Goal: Understand process/instructions: Learn how to perform a task or action

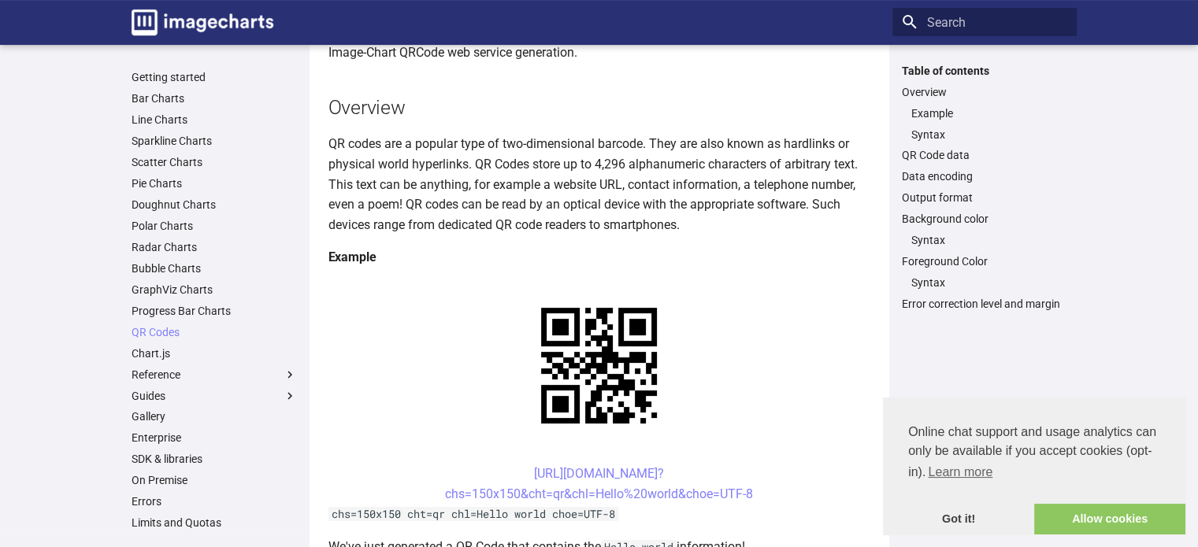
scroll to position [131, 0]
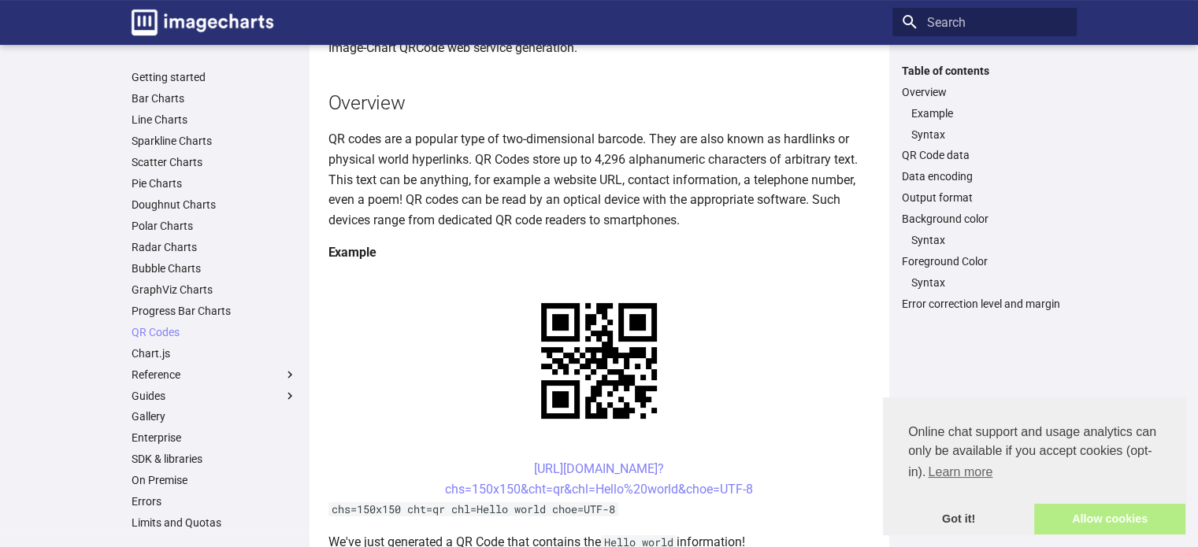
click at [1134, 513] on link "Allow cookies" at bounding box center [1109, 519] width 151 height 31
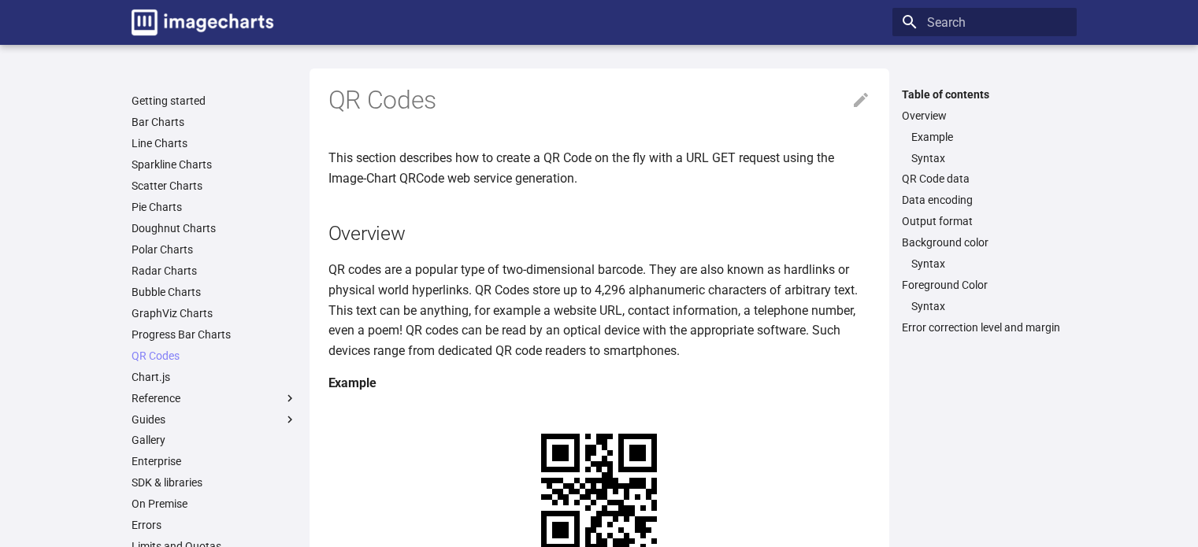
scroll to position [131, 0]
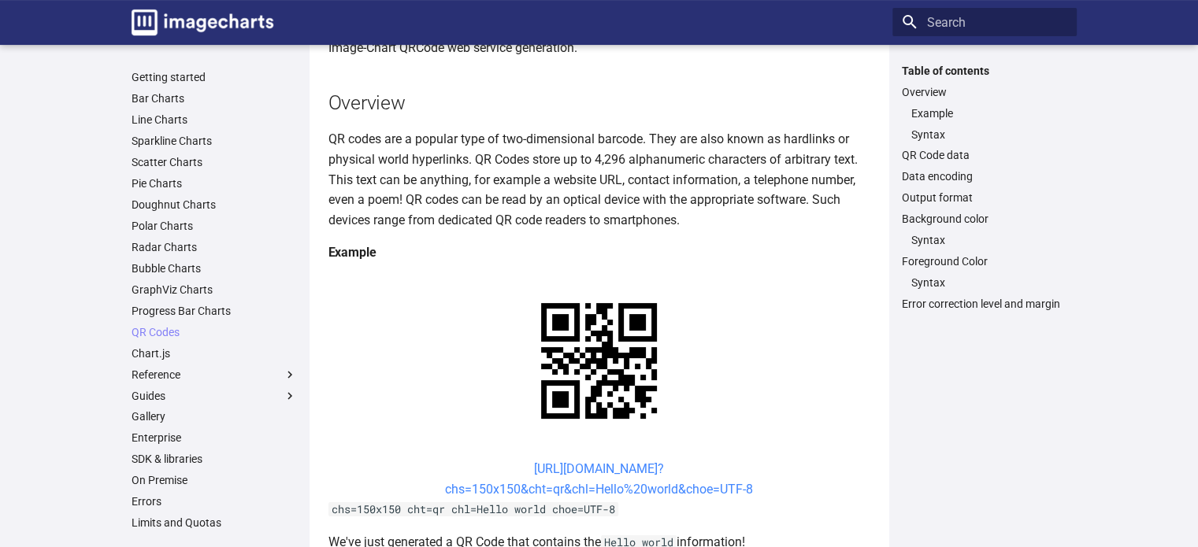
click at [577, 461] on link "[URL][DOMAIN_NAME]? chs=150x150&cht=qr&chl=Hello%20world&choe=UTF-8" at bounding box center [599, 478] width 308 height 35
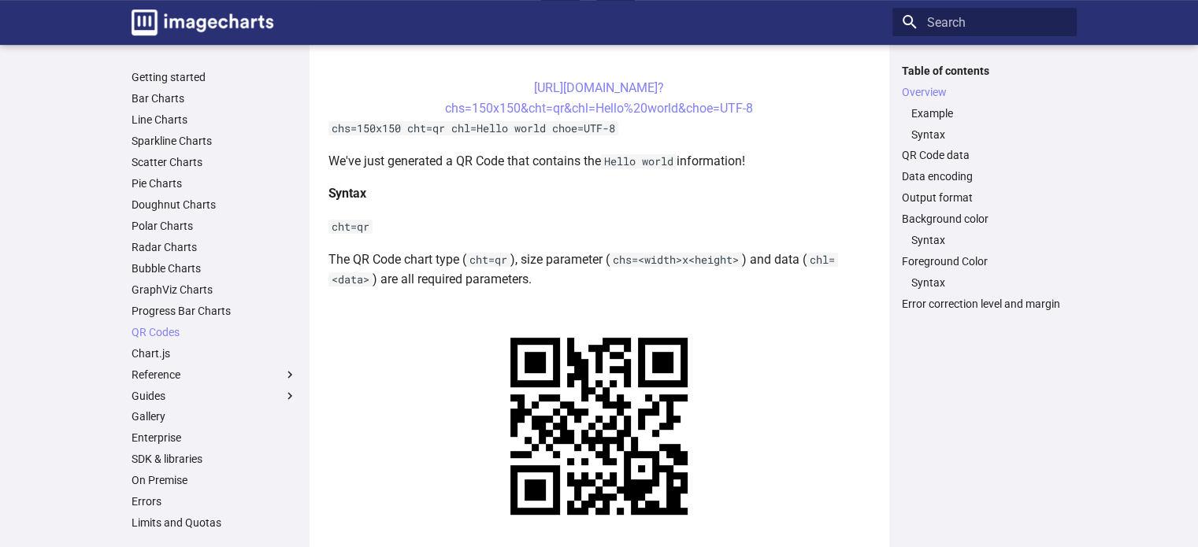
scroll to position [524, 0]
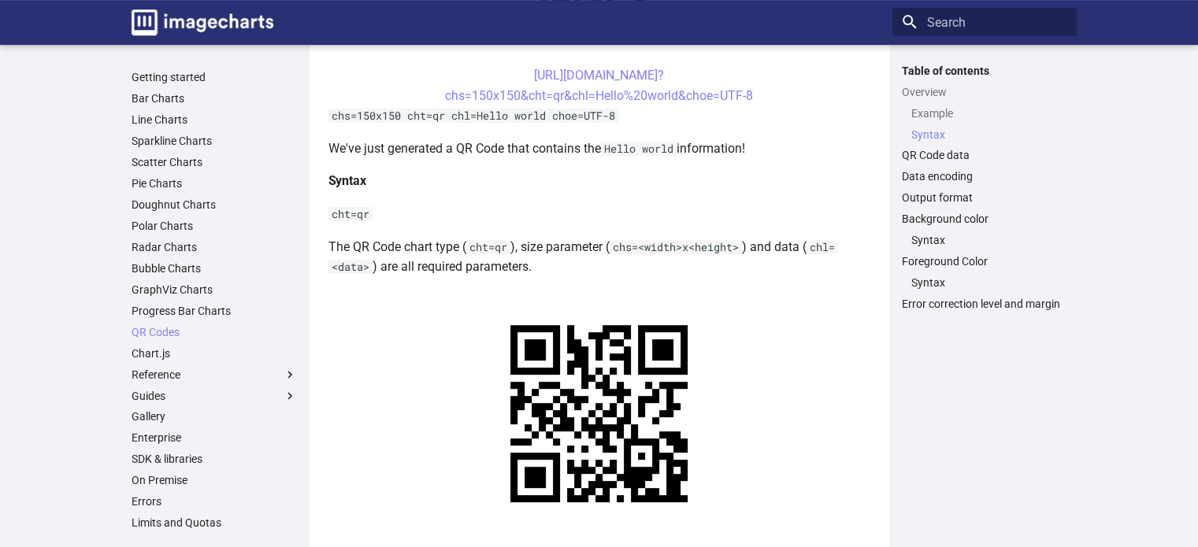
drag, startPoint x: 501, startPoint y: 179, endPoint x: 552, endPoint y: 207, distance: 58.5
copy link "[URL][DOMAIN_NAME]? chs=200x200&cht=qr&chl="
